Goal: Use online tool/utility: Utilize a website feature to perform a specific function

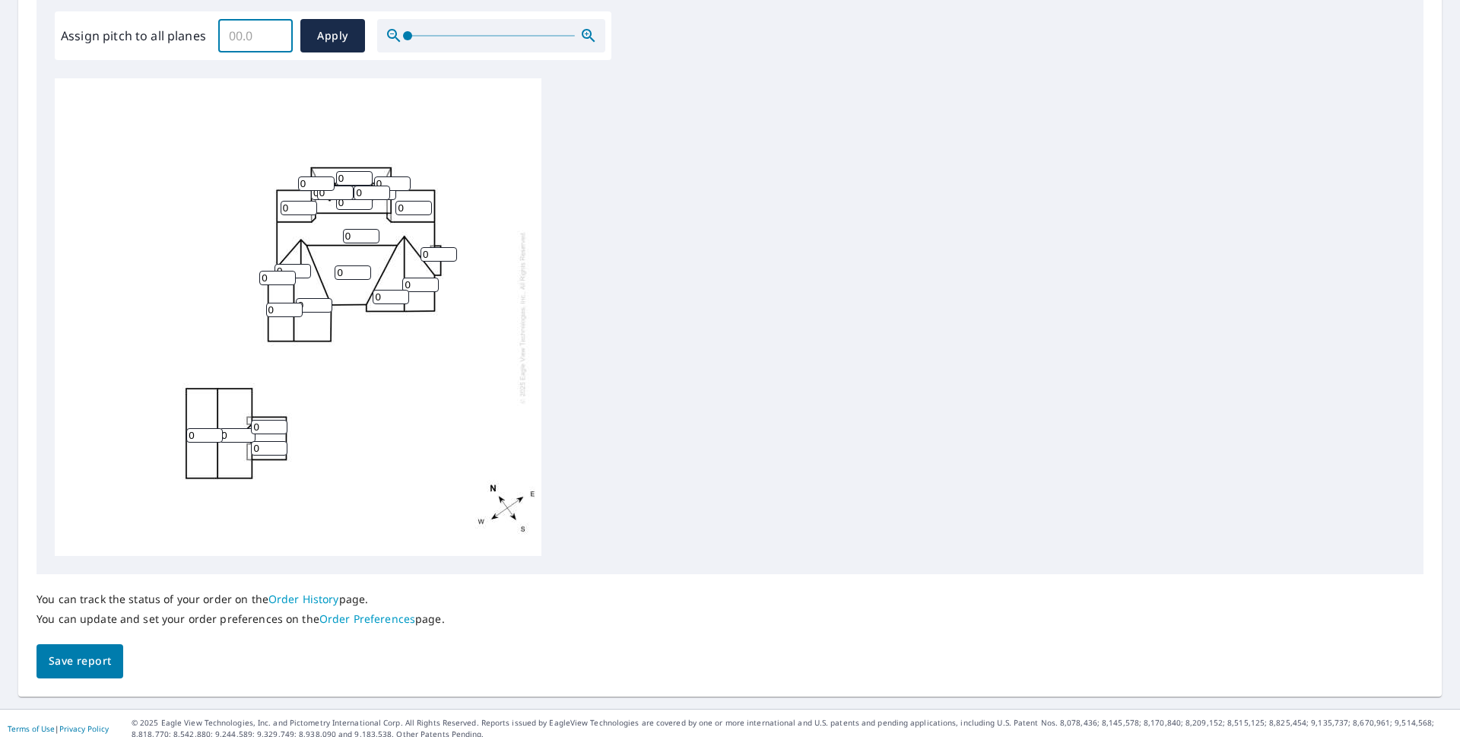
click at [239, 36] on input "Assign pitch to all planes" at bounding box center [255, 35] width 75 height 43
type input "11"
click at [323, 30] on span "Apply" at bounding box center [332, 36] width 40 height 19
type input "11"
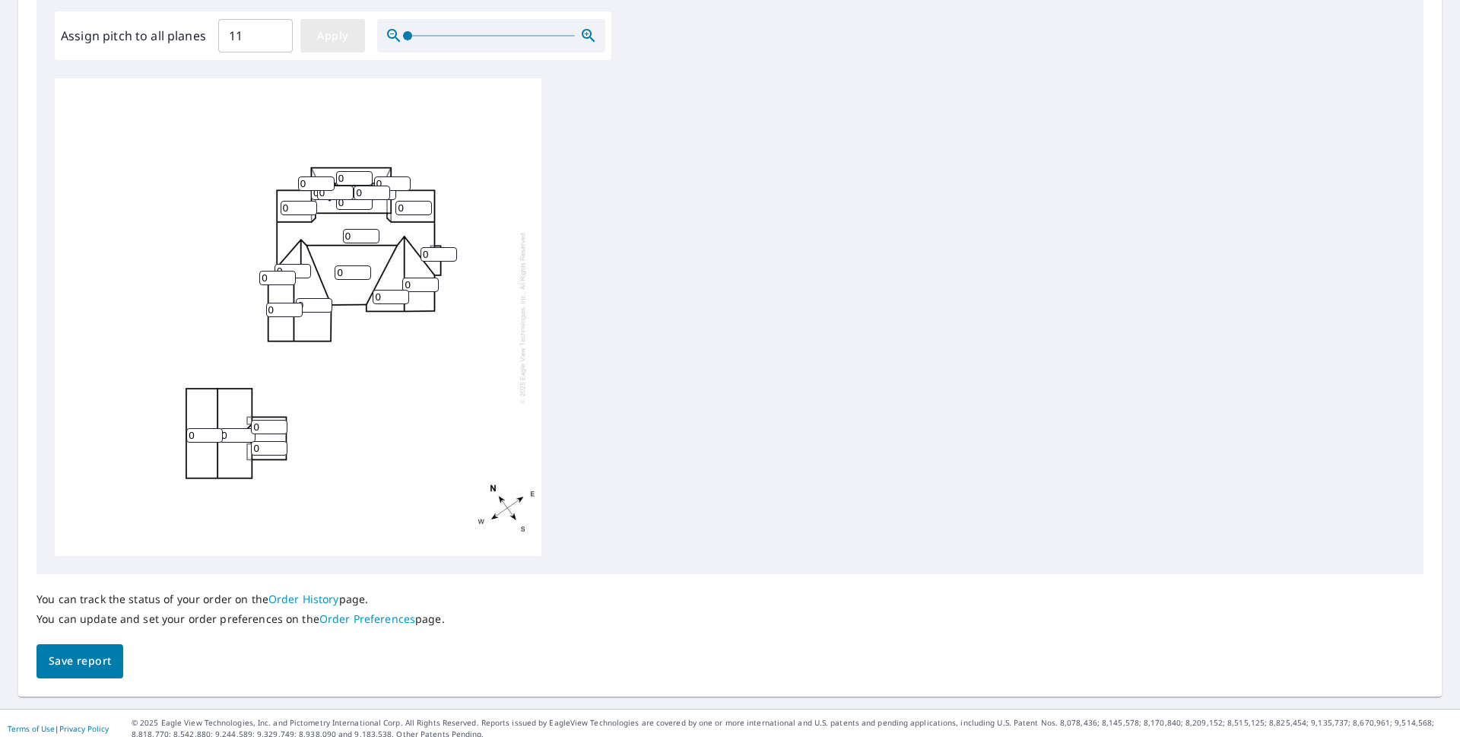
type input "11"
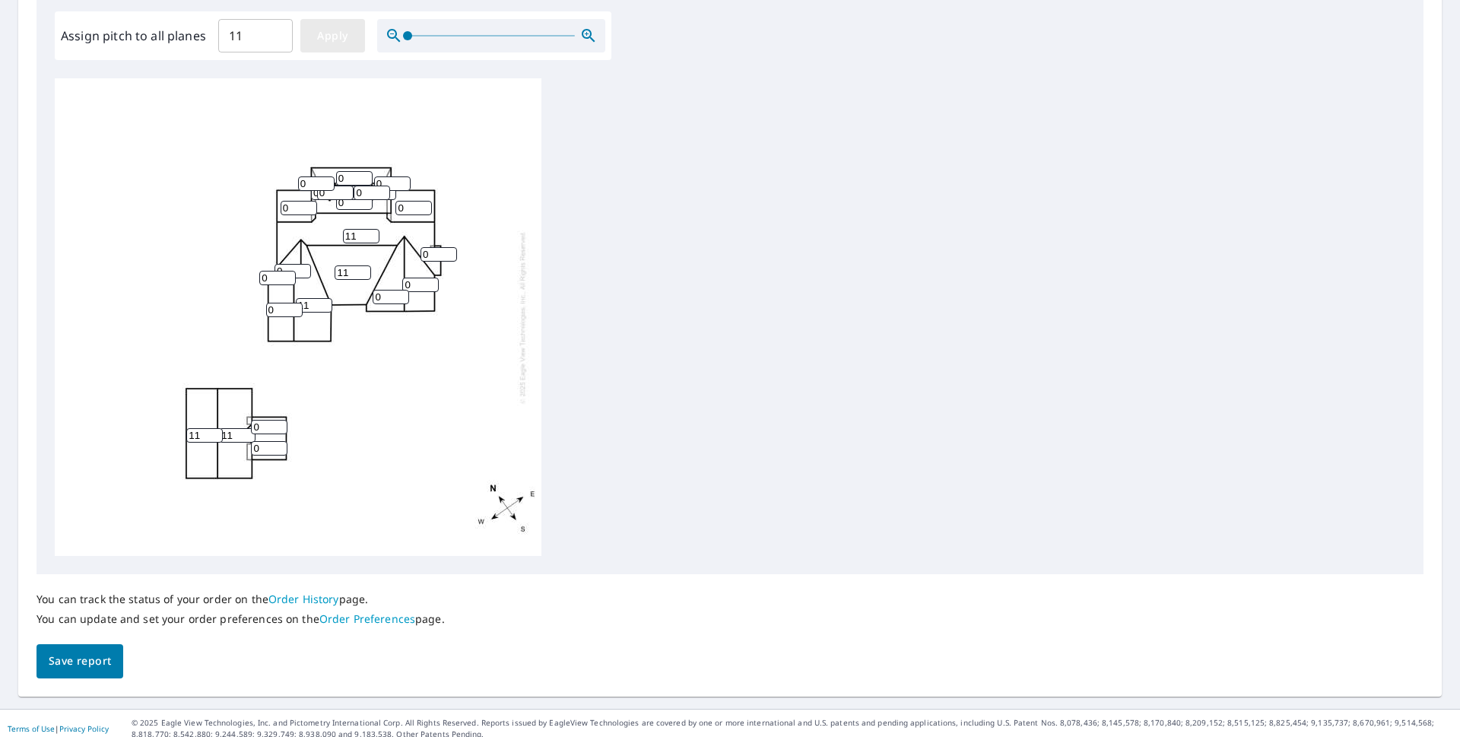
type input "11"
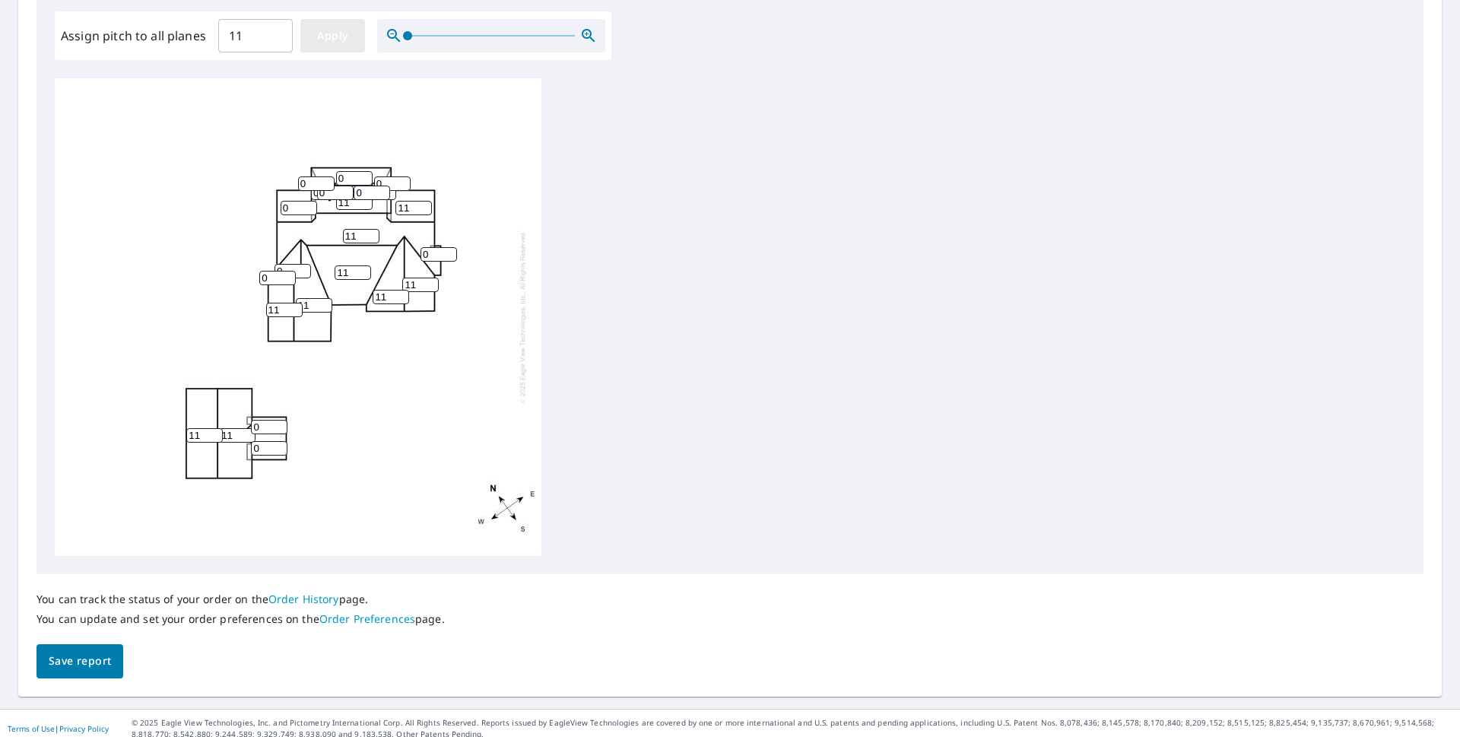
type input "11"
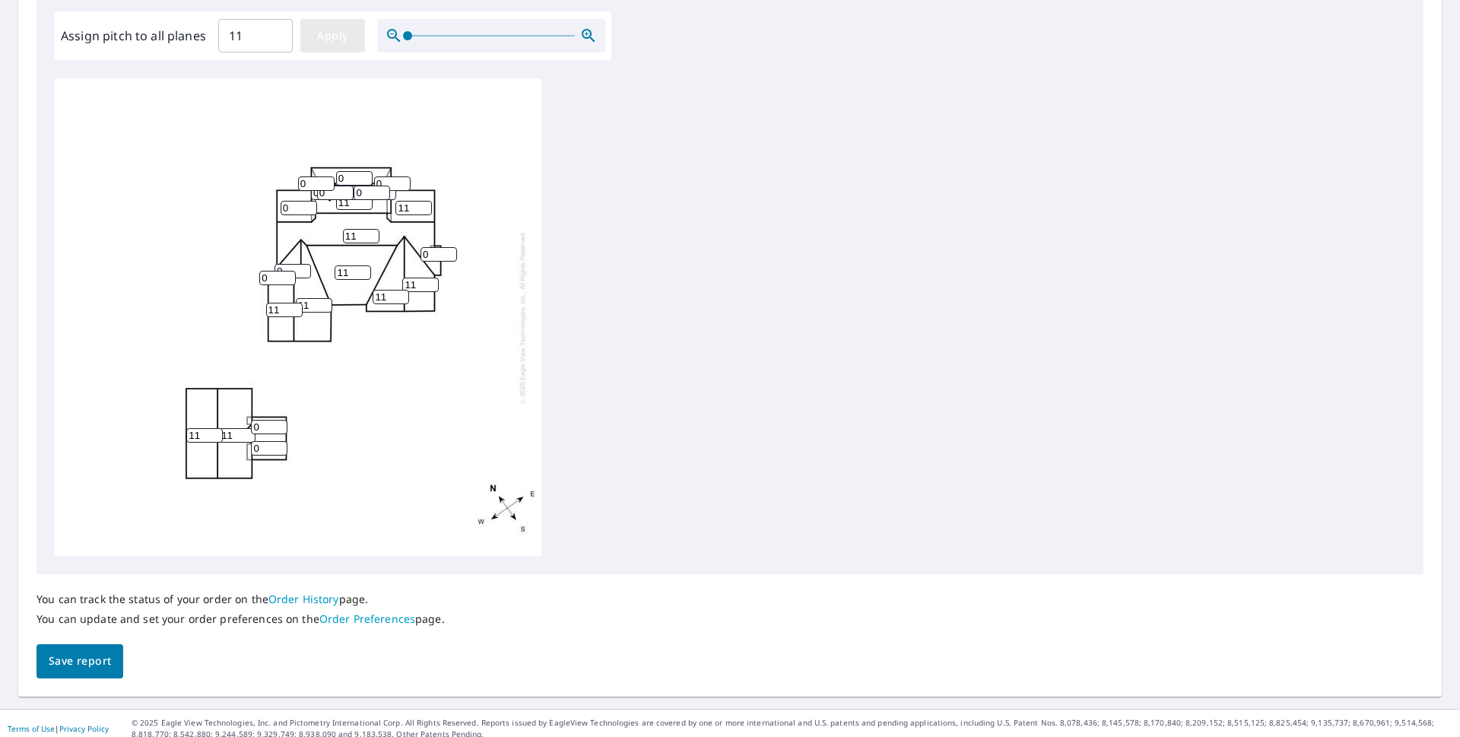
type input "11"
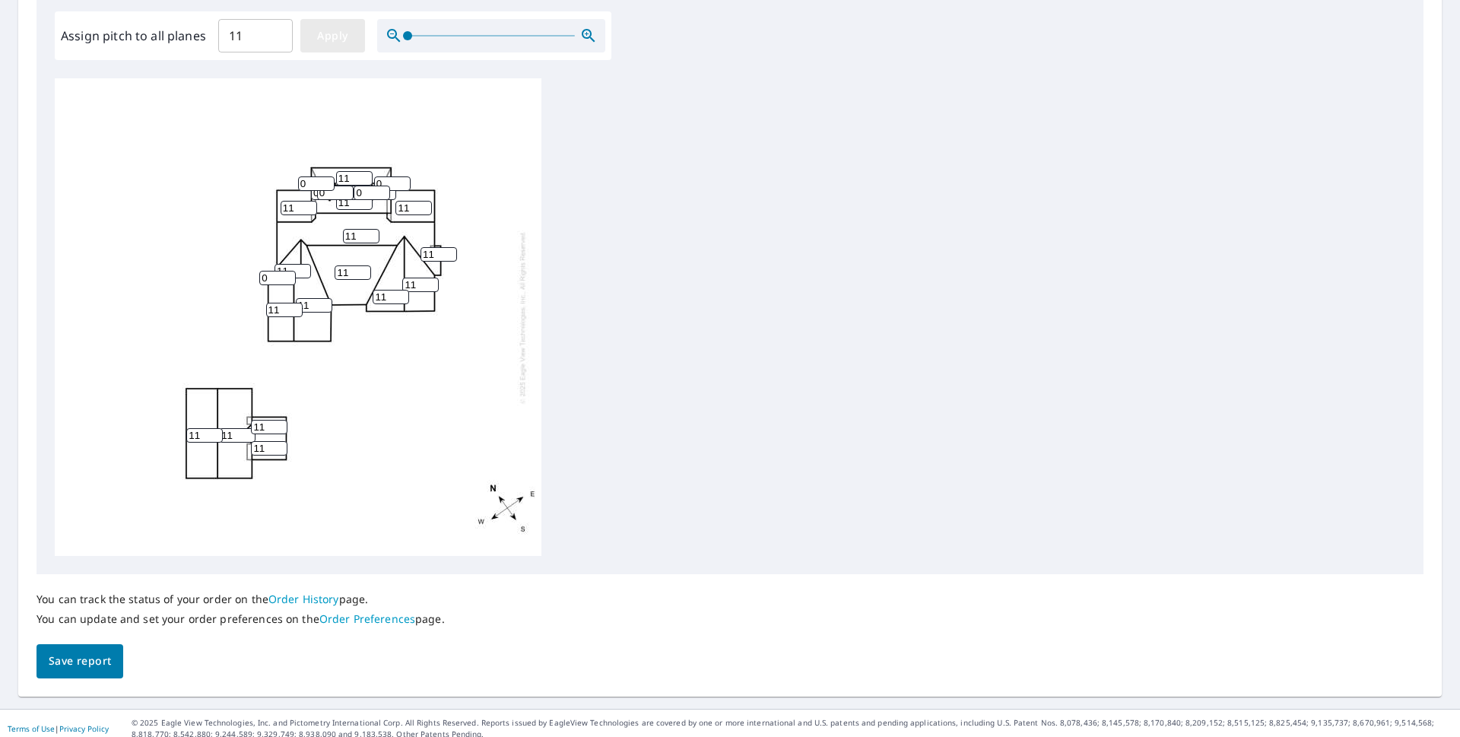
type input "11"
type input "10"
click at [366, 205] on input "10" at bounding box center [354, 202] width 36 height 14
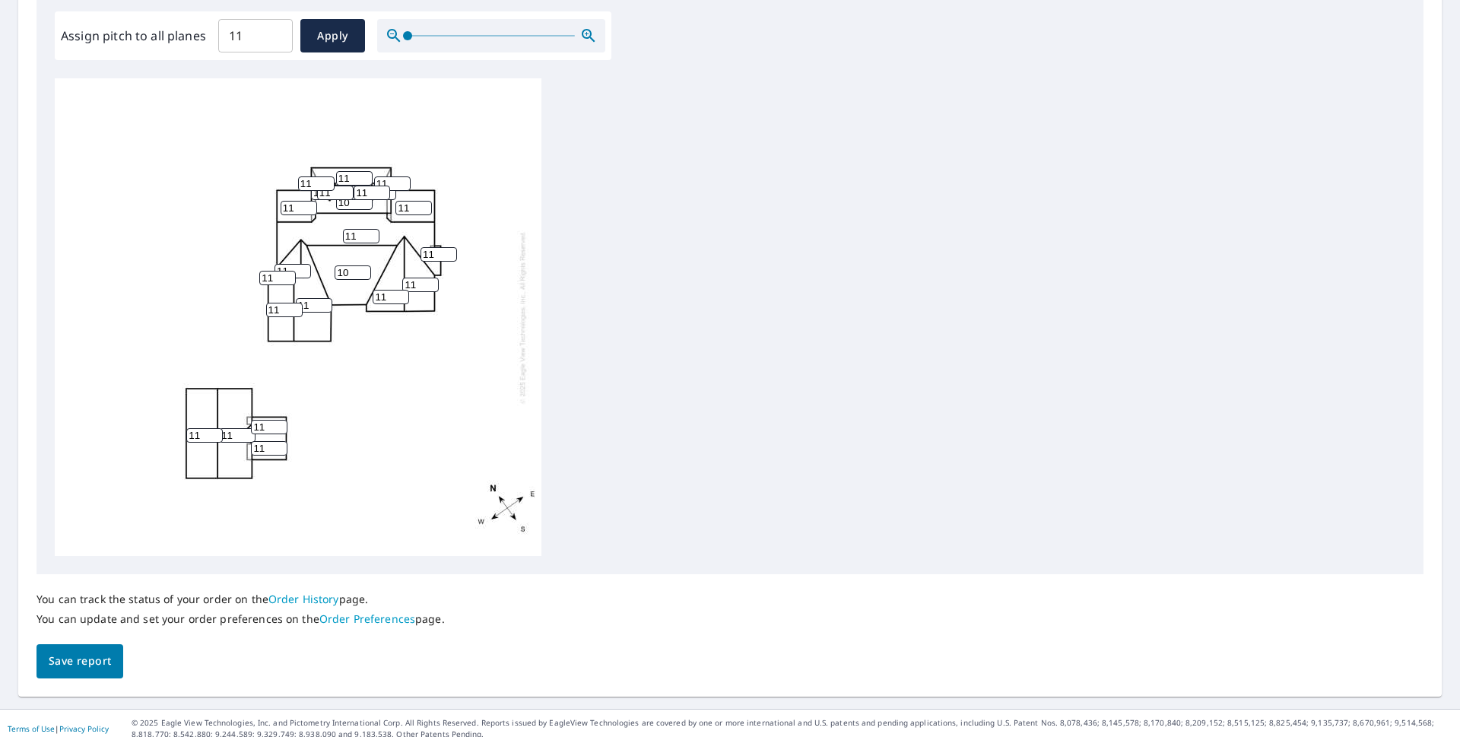
type input "10"
click at [364, 275] on input "10" at bounding box center [353, 272] width 36 height 14
click at [84, 667] on span "Save report" at bounding box center [80, 661] width 62 height 19
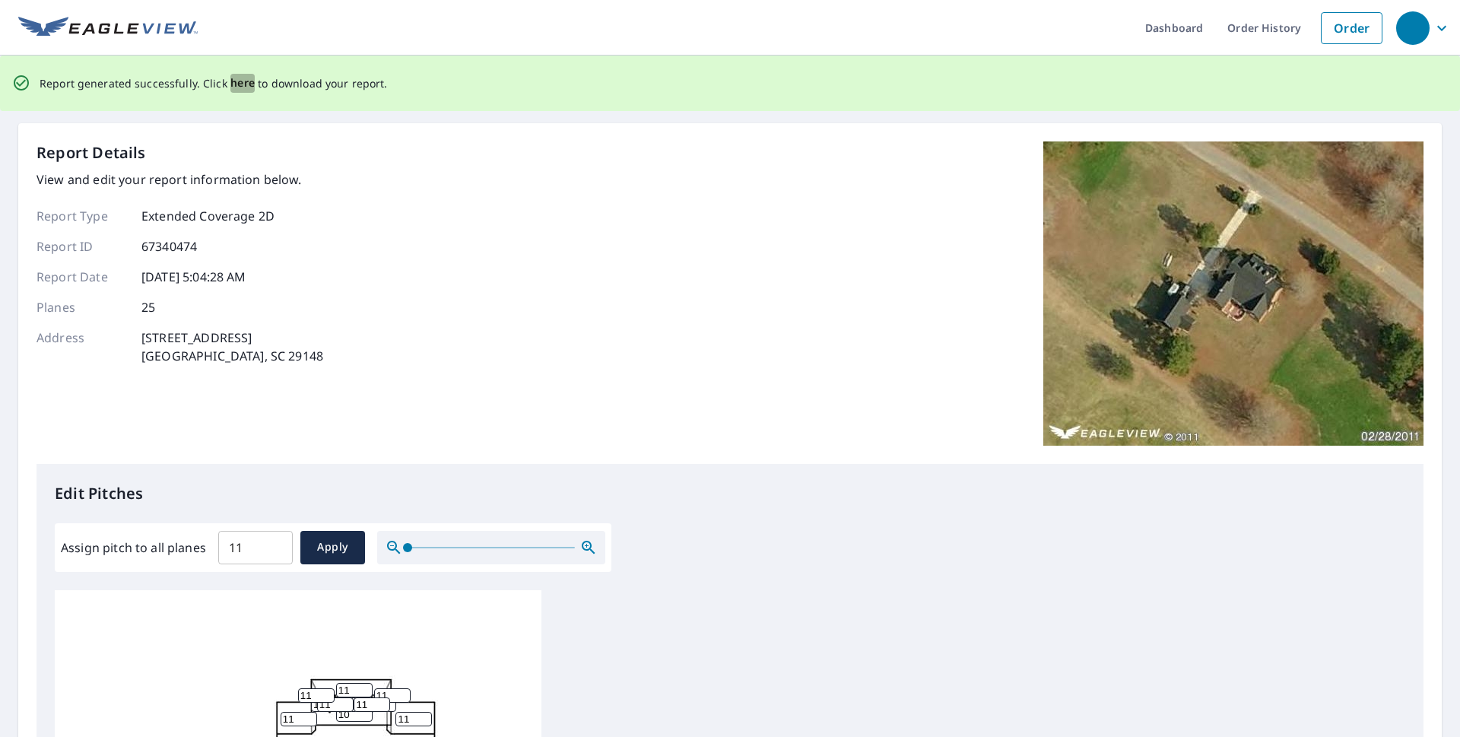
click at [236, 81] on span "here" at bounding box center [242, 83] width 25 height 19
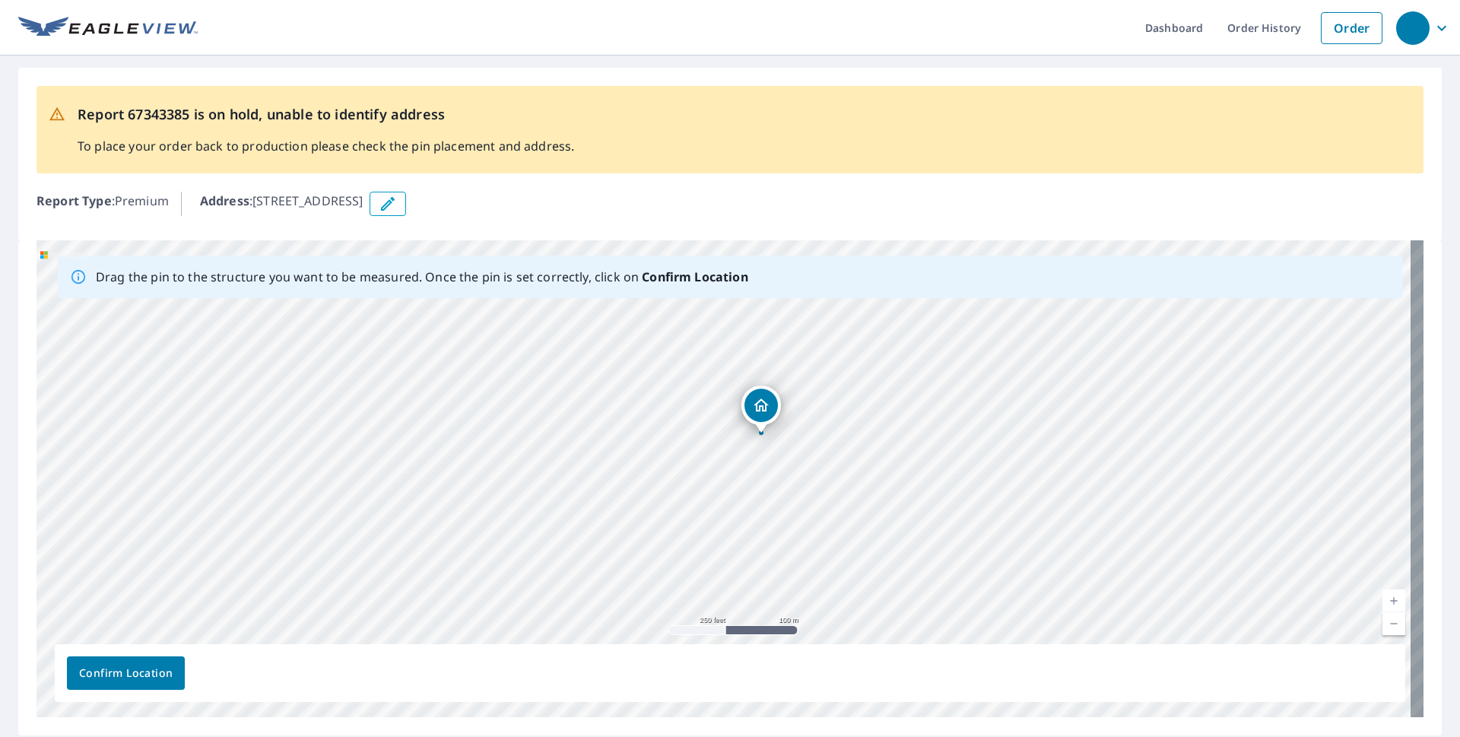
drag, startPoint x: 966, startPoint y: 462, endPoint x: 935, endPoint y: 457, distance: 30.9
click at [935, 457] on div "[STREET_ADDRESS]" at bounding box center [729, 478] width 1387 height 477
drag, startPoint x: 713, startPoint y: 391, endPoint x: 721, endPoint y: 485, distance: 94.6
click at [721, 485] on div "[STREET_ADDRESS]" at bounding box center [729, 478] width 1387 height 477
drag, startPoint x: 720, startPoint y: 318, endPoint x: 740, endPoint y: 334, distance: 25.4
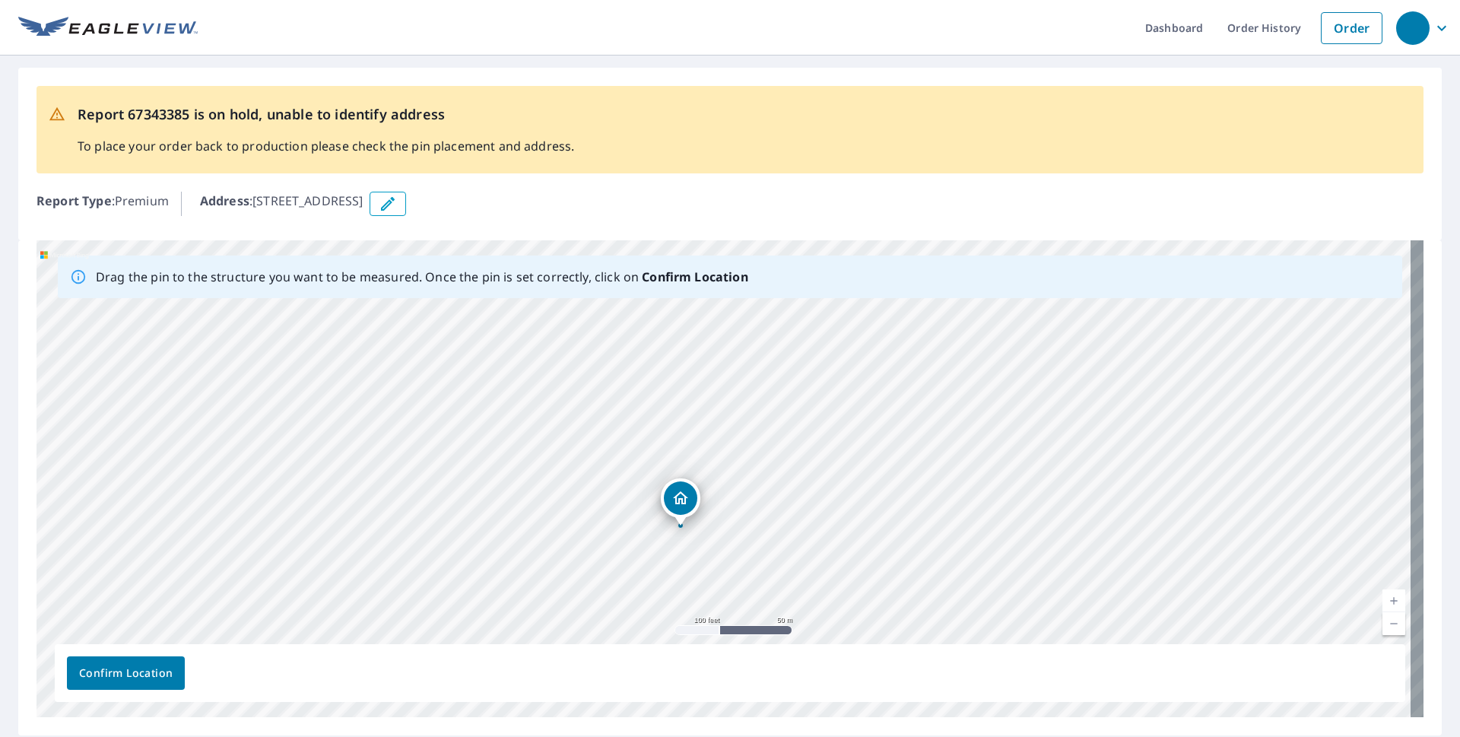
click at [738, 335] on div "[STREET_ADDRESS]" at bounding box center [729, 478] width 1387 height 477
drag, startPoint x: 829, startPoint y: 437, endPoint x: 839, endPoint y: 314, distance: 123.6
click at [839, 314] on div "[STREET_ADDRESS]" at bounding box center [729, 478] width 1387 height 477
drag, startPoint x: 883, startPoint y: 554, endPoint x: 885, endPoint y: 432, distance: 122.4
click at [885, 432] on div "[STREET_ADDRESS]" at bounding box center [729, 478] width 1387 height 477
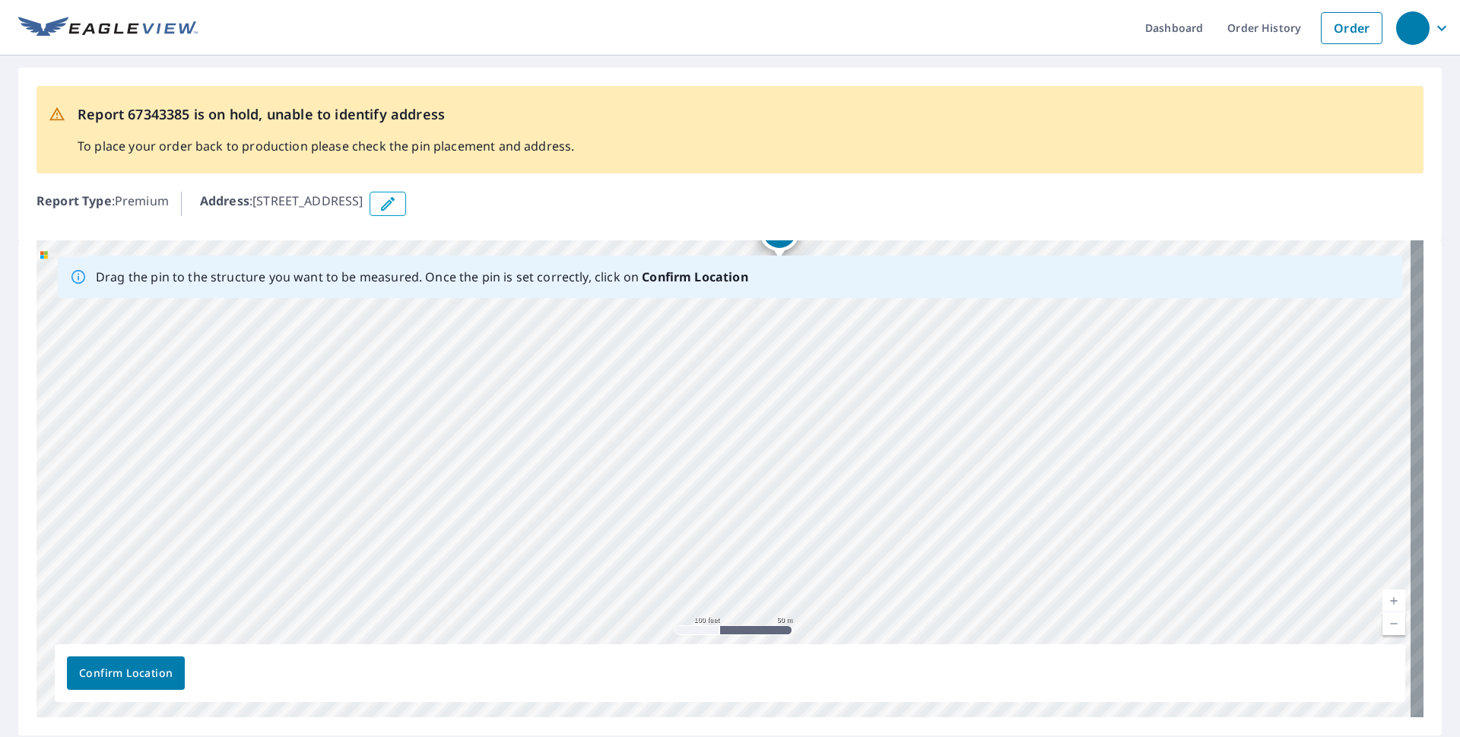
drag, startPoint x: 583, startPoint y: 457, endPoint x: 671, endPoint y: 573, distance: 144.9
click at [671, 573] on div "[STREET_ADDRESS]" at bounding box center [729, 478] width 1387 height 477
drag, startPoint x: 982, startPoint y: 490, endPoint x: 663, endPoint y: 558, distance: 326.4
click at [663, 558] on div "[STREET_ADDRESS]" at bounding box center [729, 478] width 1387 height 477
